Goal: Information Seeking & Learning: Learn about a topic

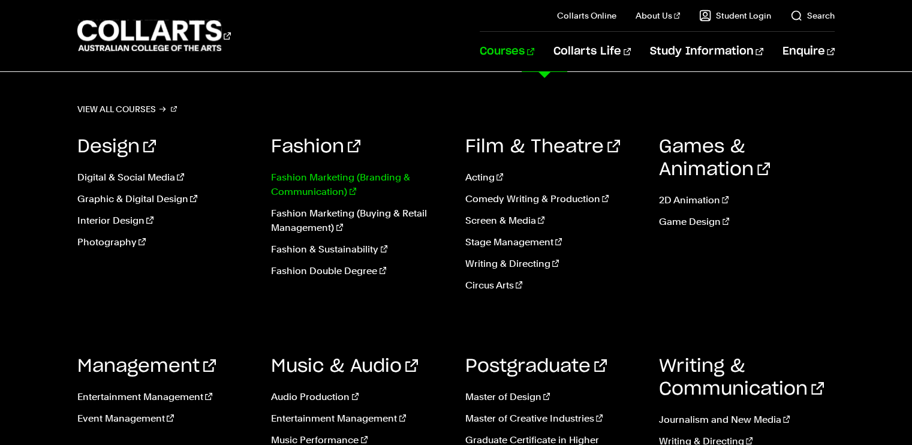
click at [338, 175] on link "Fashion Marketing (Branding & Communication)" at bounding box center [359, 184] width 176 height 29
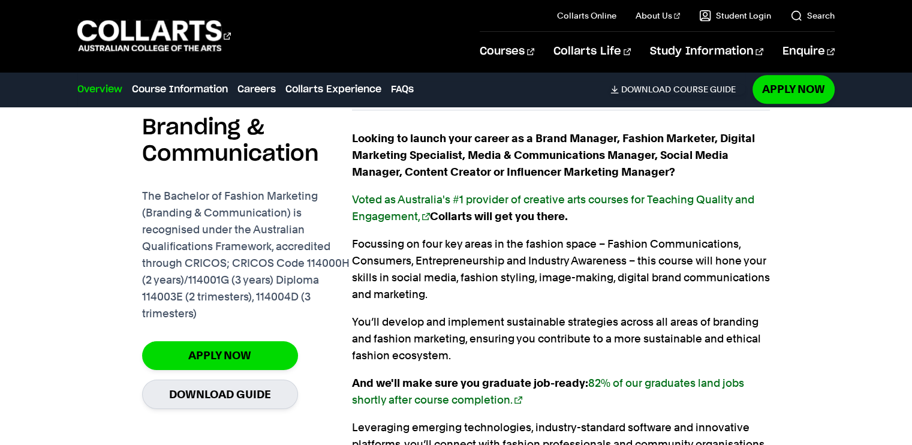
scroll to position [863, 0]
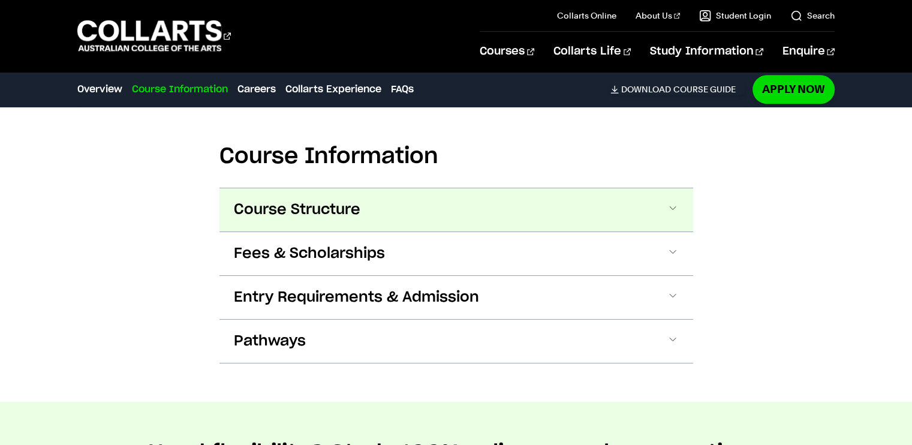
click at [356, 213] on span "Course Structure" at bounding box center [297, 209] width 126 height 19
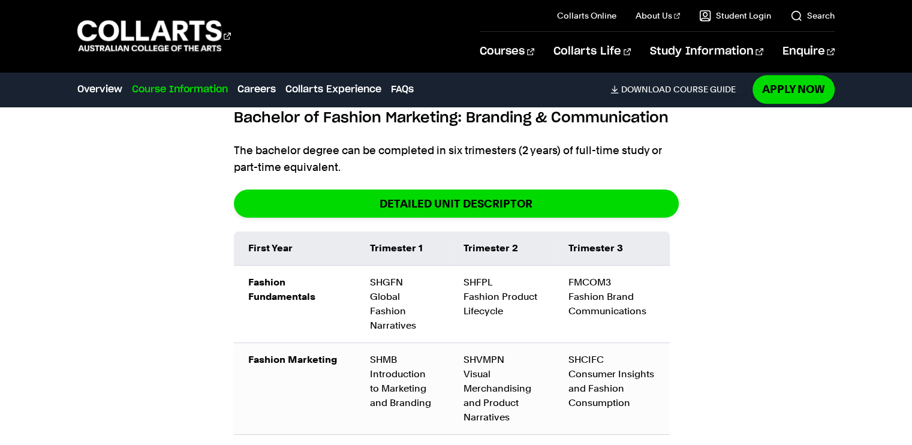
scroll to position [1417, 0]
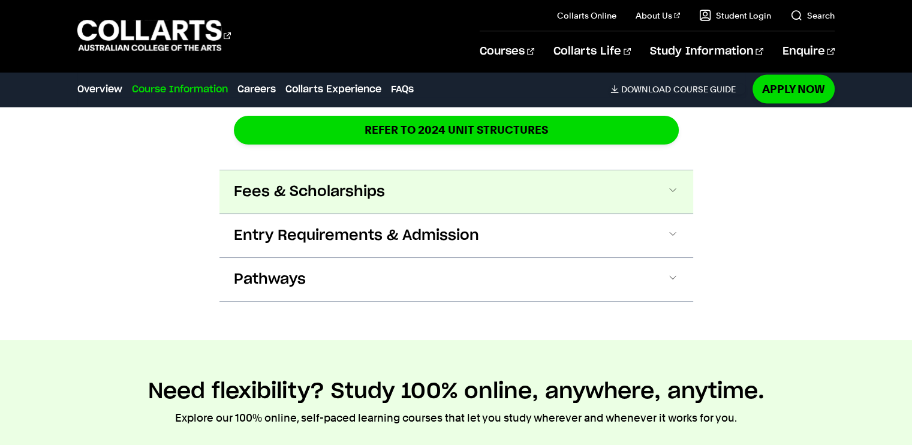
click at [355, 191] on button "Fees & Scholarships" at bounding box center [456, 191] width 474 height 43
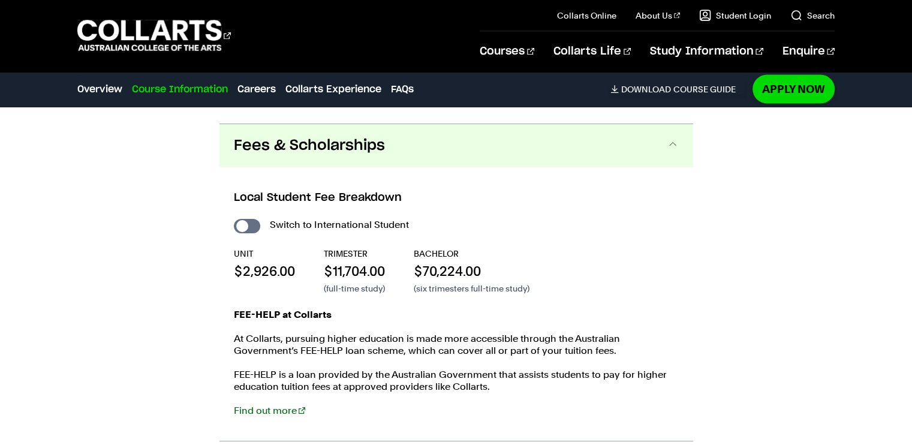
scroll to position [2633, 0]
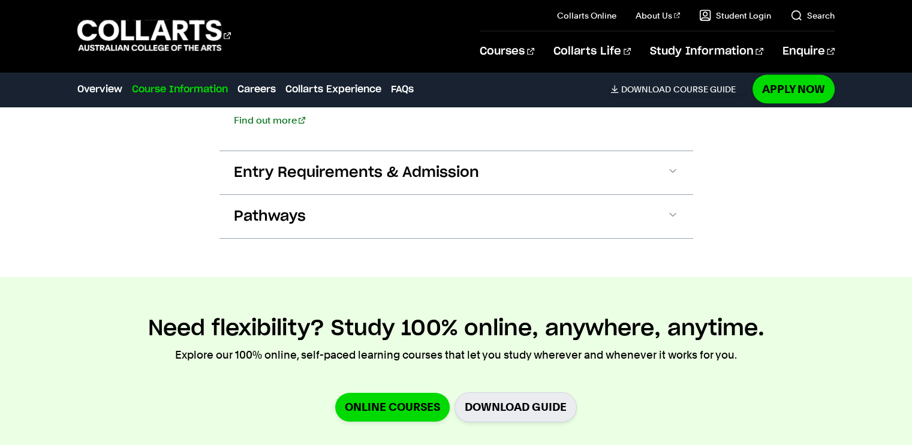
click at [355, 195] on button "Pathways" at bounding box center [456, 216] width 474 height 43
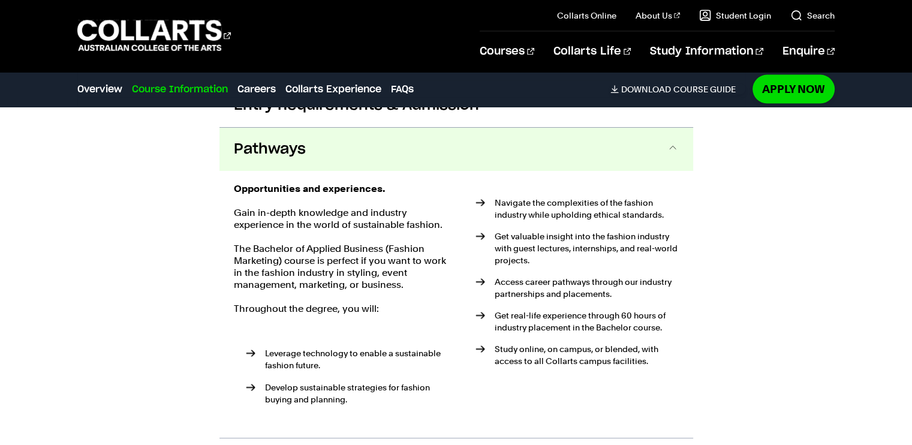
scroll to position [2703, 0]
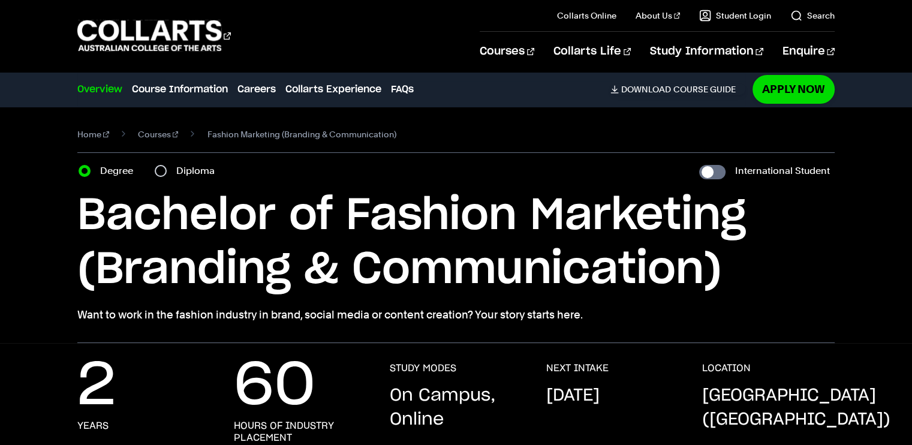
scroll to position [414, 0]
